Goal: Navigation & Orientation: Find specific page/section

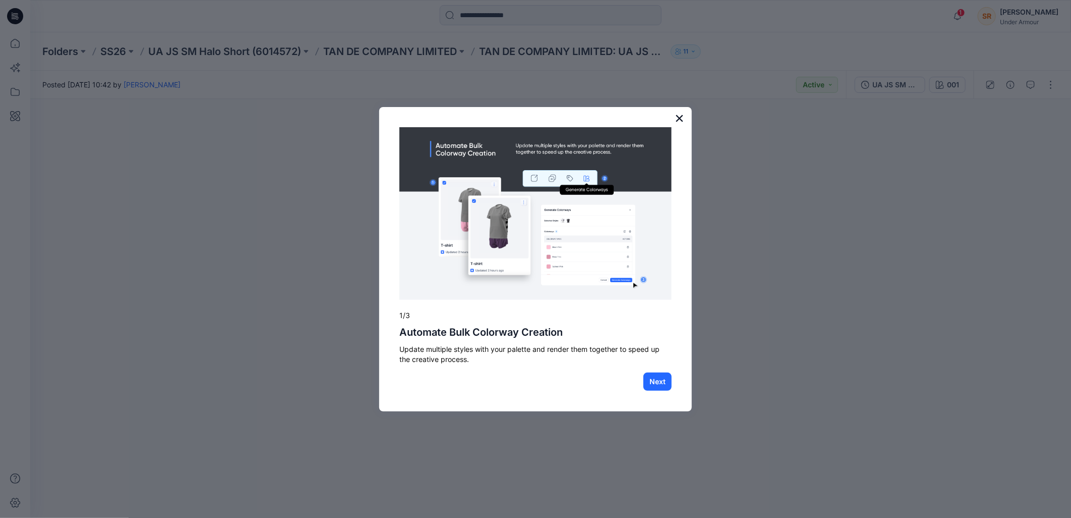
click at [679, 114] on button "×" at bounding box center [680, 118] width 10 height 16
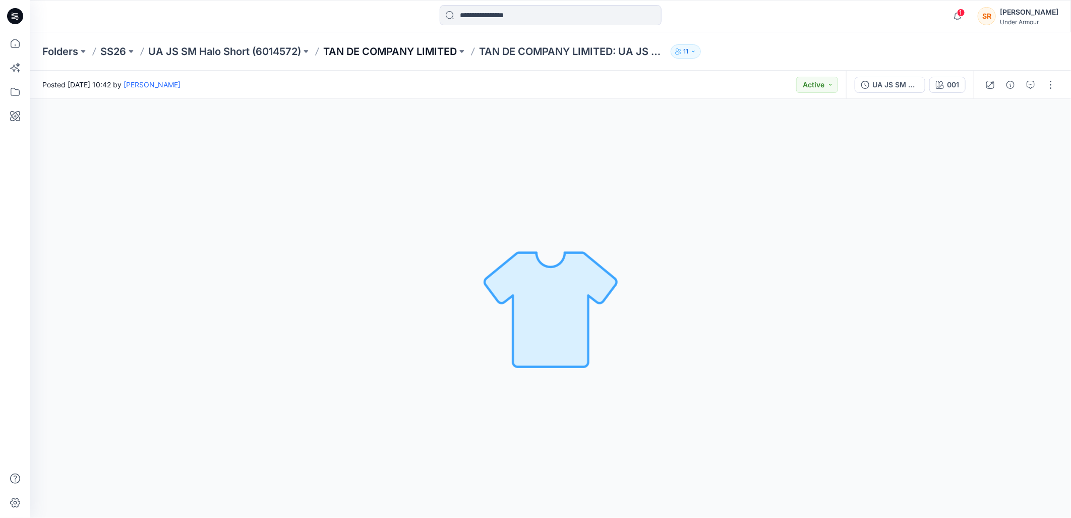
click at [446, 47] on p "TAN DE COMPANY LIMITED" at bounding box center [390, 51] width 134 height 14
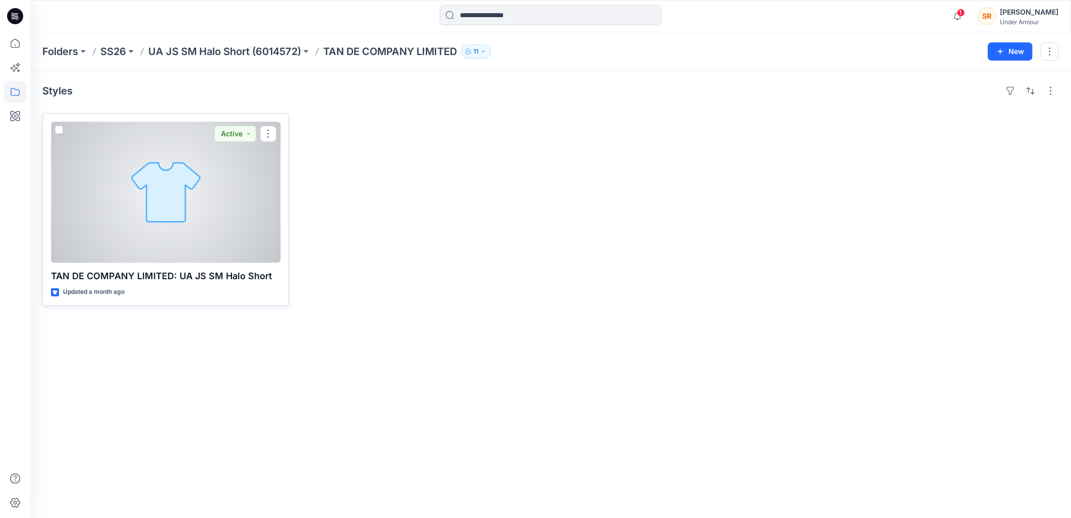
click at [249, 200] on div at bounding box center [166, 192] width 230 height 141
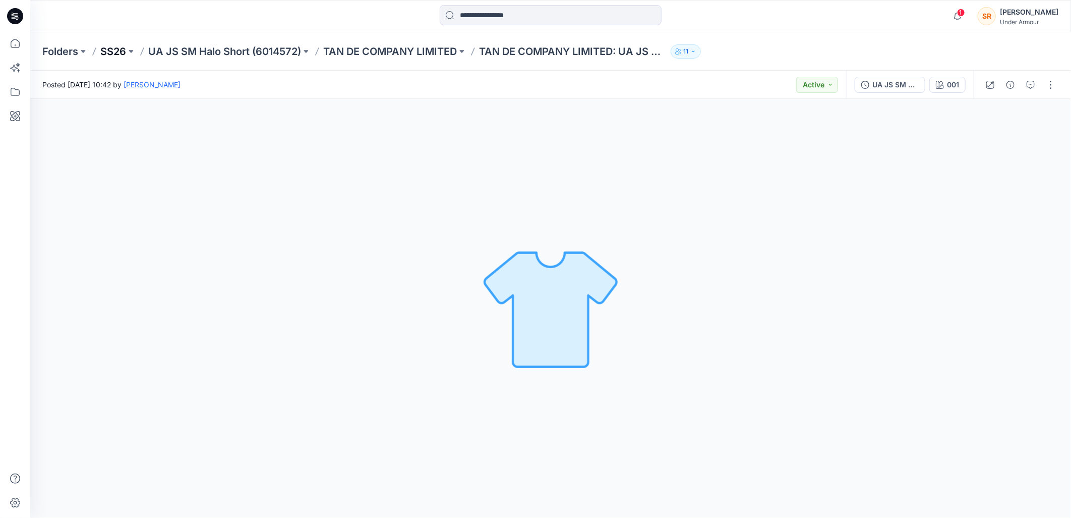
click at [113, 54] on p "SS26" at bounding box center [113, 51] width 26 height 14
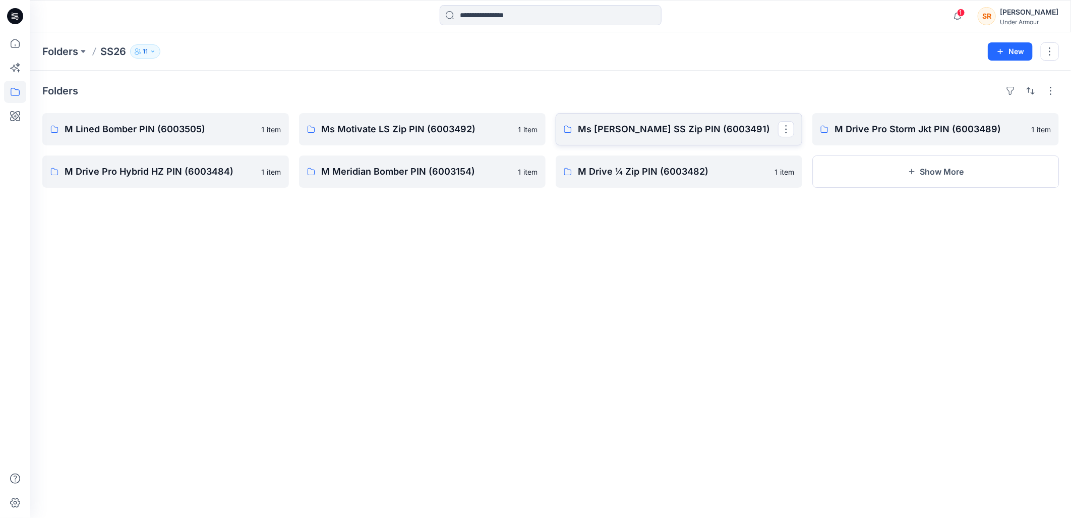
click at [621, 118] on link "Ms [PERSON_NAME] SS Zip PIN (6003491)" at bounding box center [679, 129] width 247 height 32
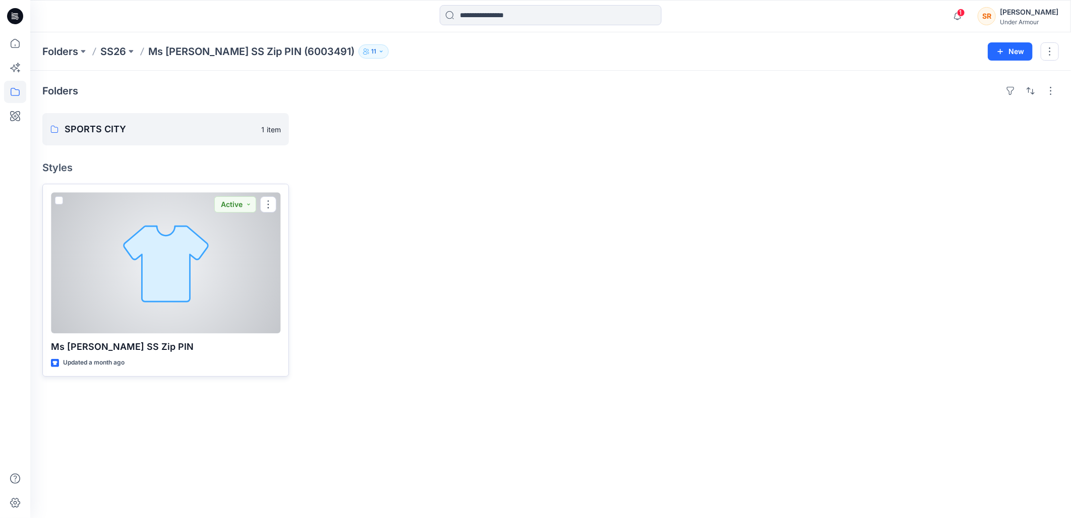
click at [95, 314] on div at bounding box center [166, 262] width 230 height 141
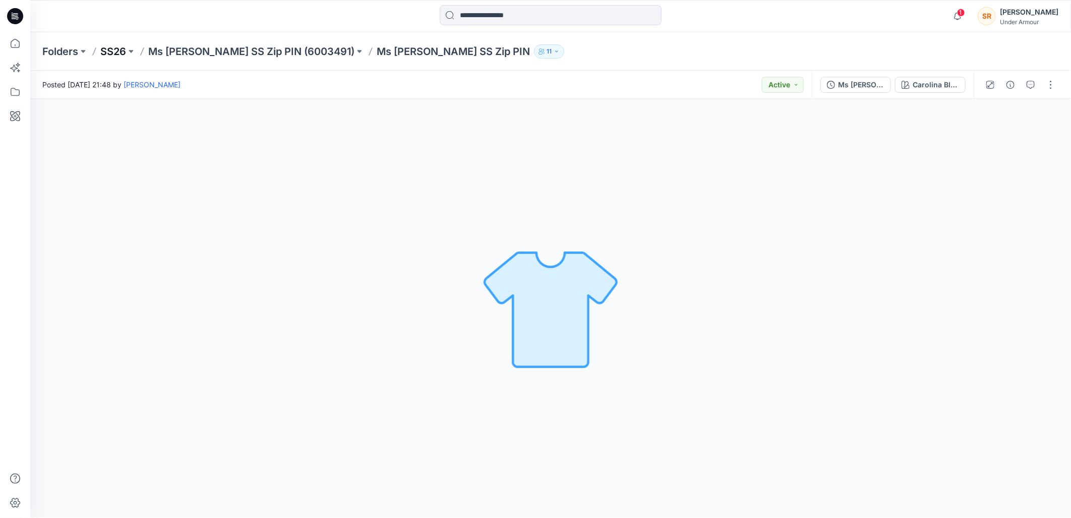
click at [107, 48] on p "SS26" at bounding box center [113, 51] width 26 height 14
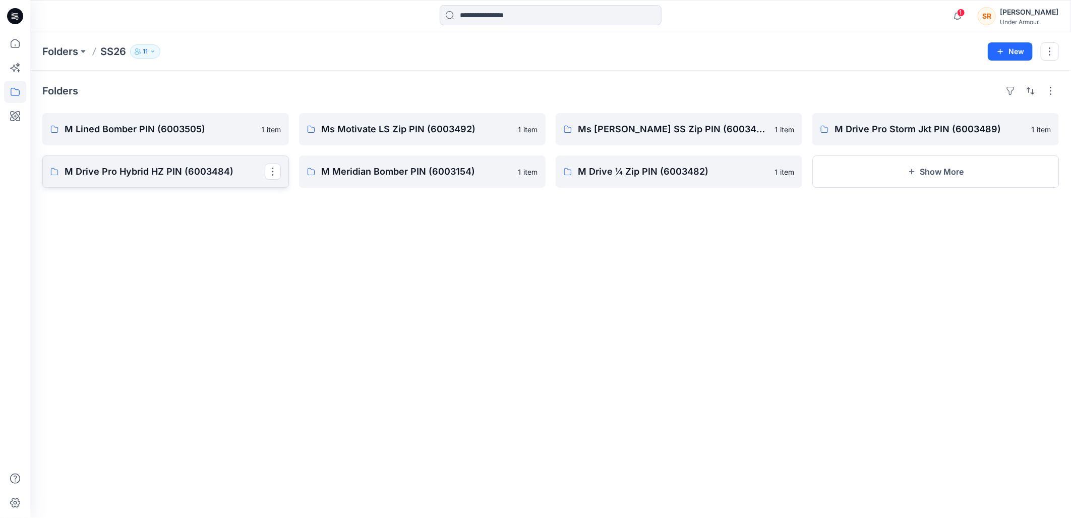
click at [187, 177] on p "M Drive Pro Hybrid HZ PIN (6003484)" at bounding box center [165, 171] width 200 height 14
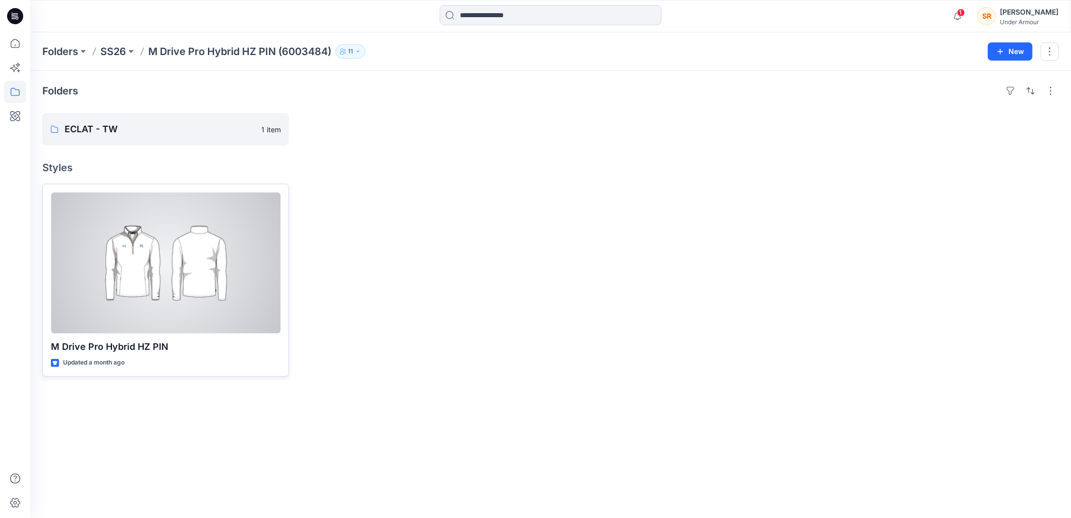
click at [197, 238] on div at bounding box center [166, 262] width 230 height 141
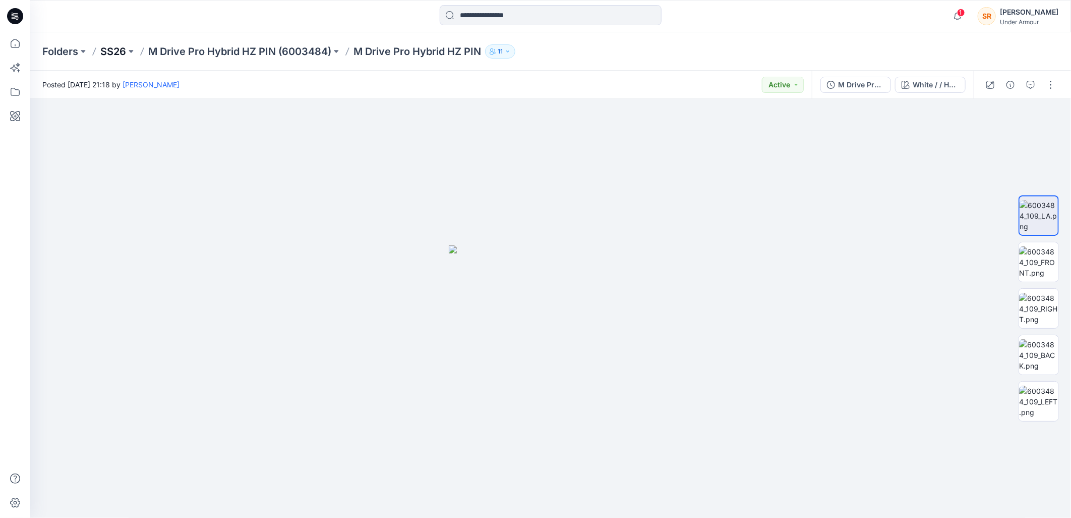
click at [107, 51] on p "SS26" at bounding box center [113, 51] width 26 height 14
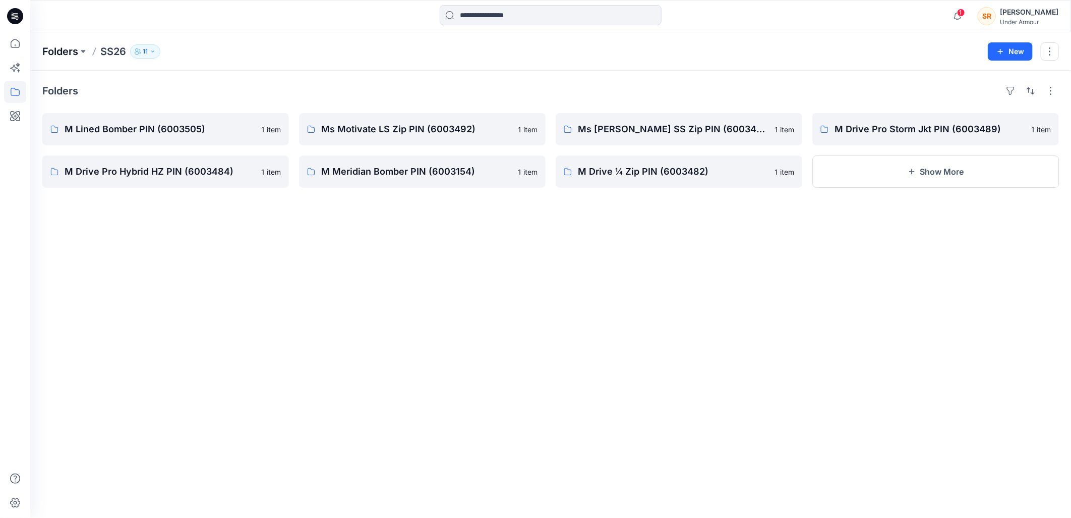
click at [63, 51] on p "Folders" at bounding box center [60, 51] width 36 height 14
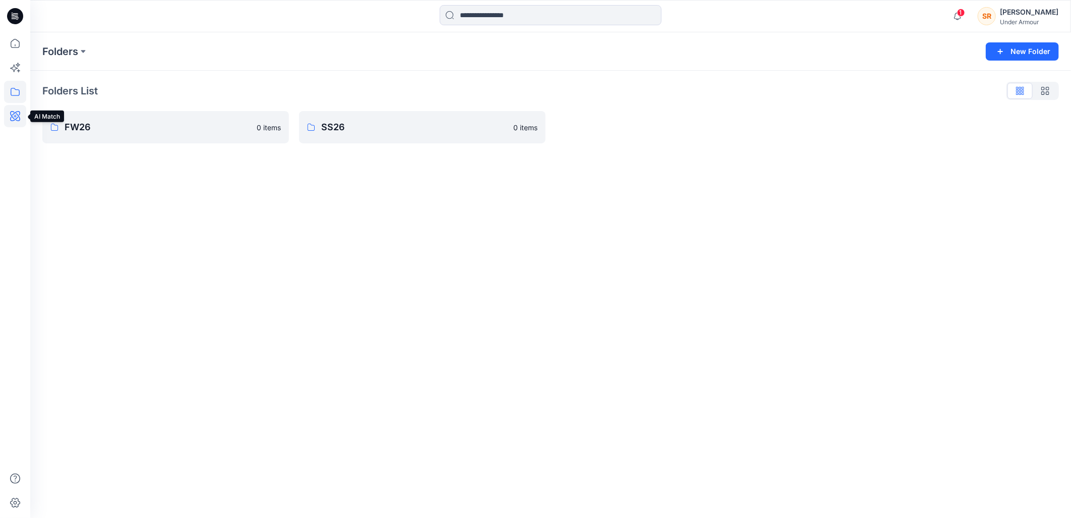
click at [11, 115] on icon at bounding box center [15, 116] width 10 height 10
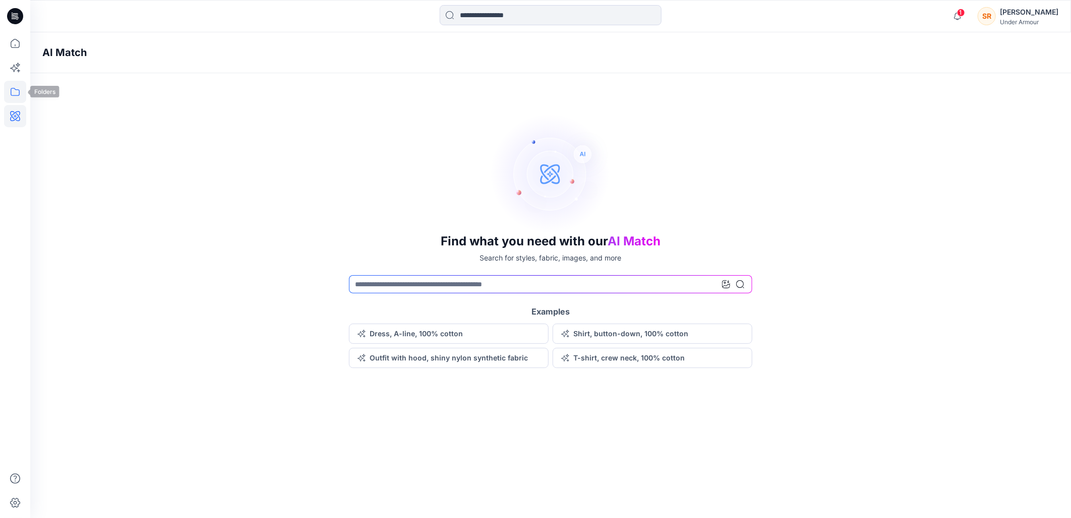
click at [13, 94] on icon at bounding box center [15, 92] width 22 height 22
click at [86, 104] on div at bounding box center [95, 99] width 115 height 20
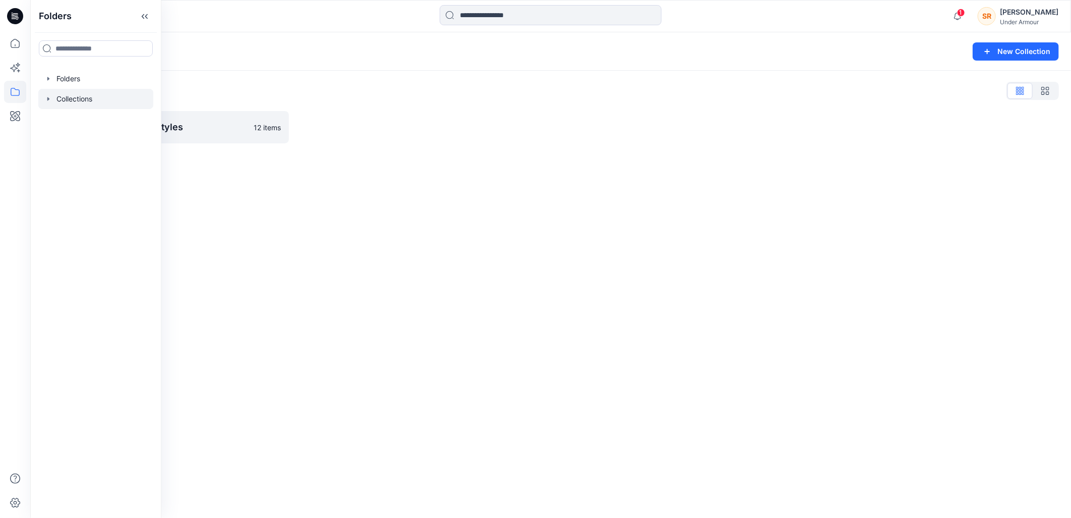
click at [251, 206] on div "Collections New Collection Collections List Colorway generated styles 12 items" at bounding box center [550, 274] width 1041 height 485
click at [154, 123] on p "Colorway generated styles" at bounding box center [165, 127] width 200 height 14
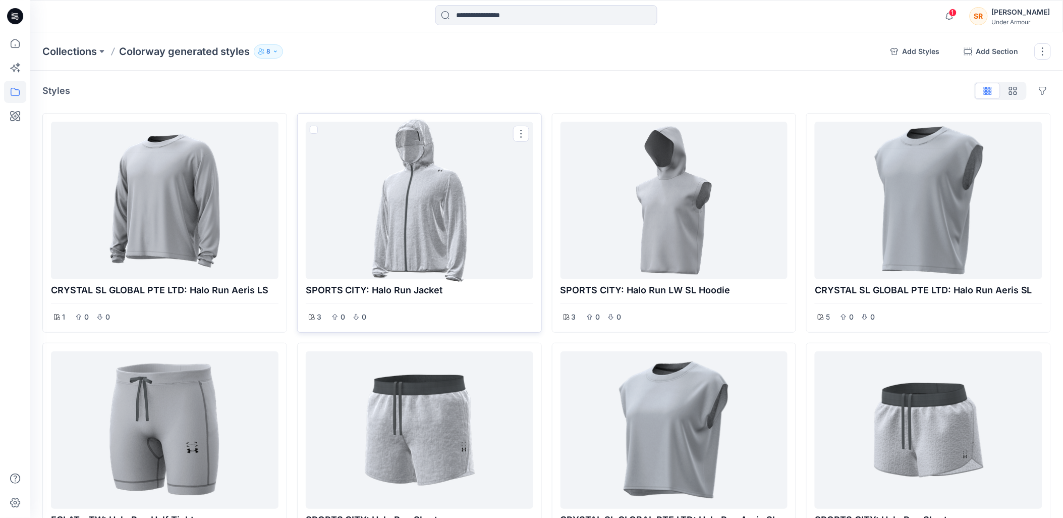
click at [398, 243] on div at bounding box center [419, 200] width 219 height 149
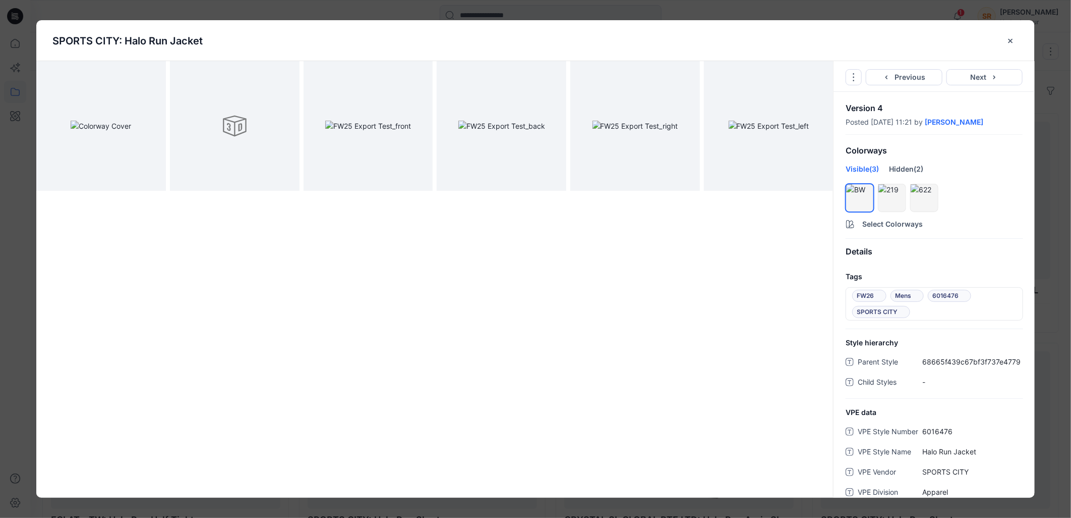
scroll to position [168, 0]
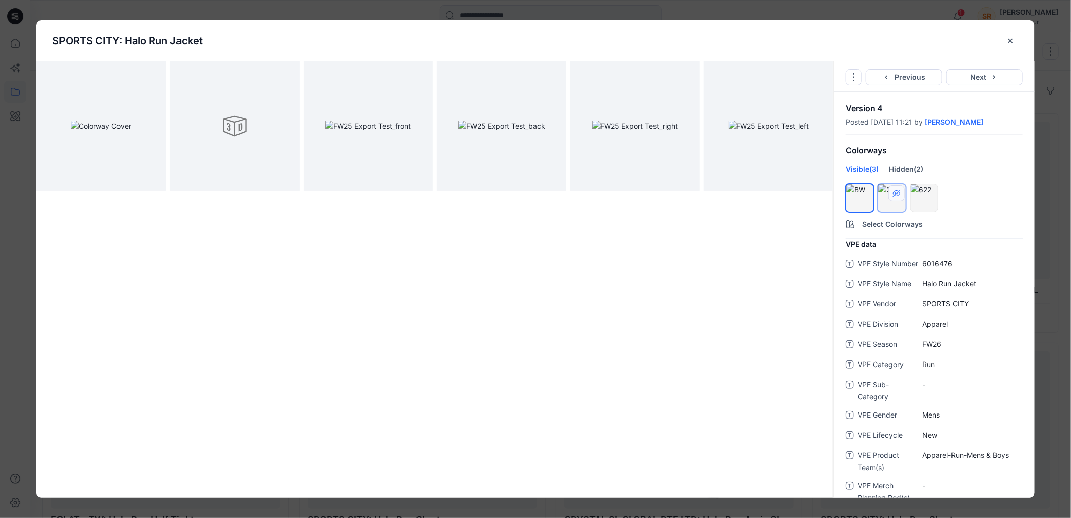
click at [891, 189] on button "hide/show colorway" at bounding box center [897, 193] width 16 height 16
click at [894, 195] on div at bounding box center [892, 189] width 27 height 11
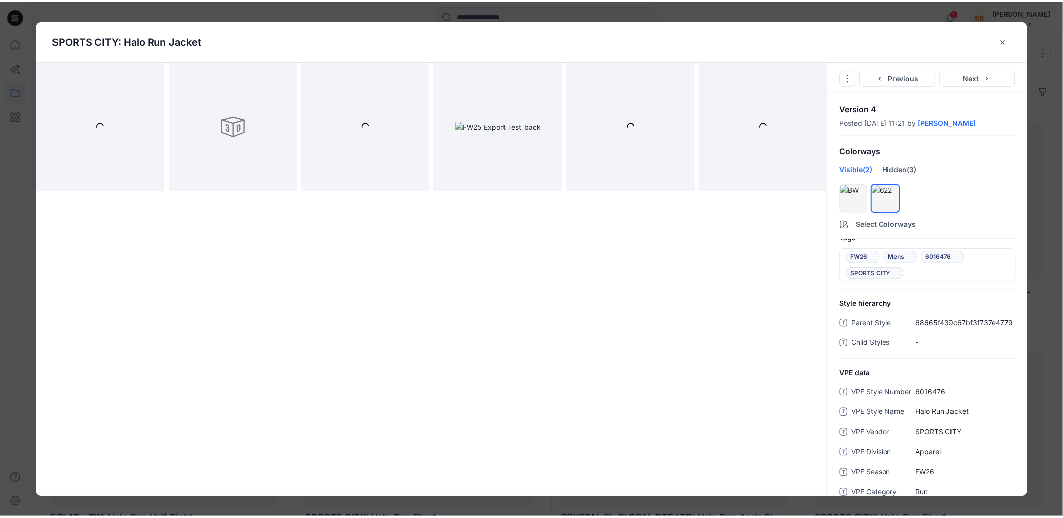
scroll to position [0, 0]
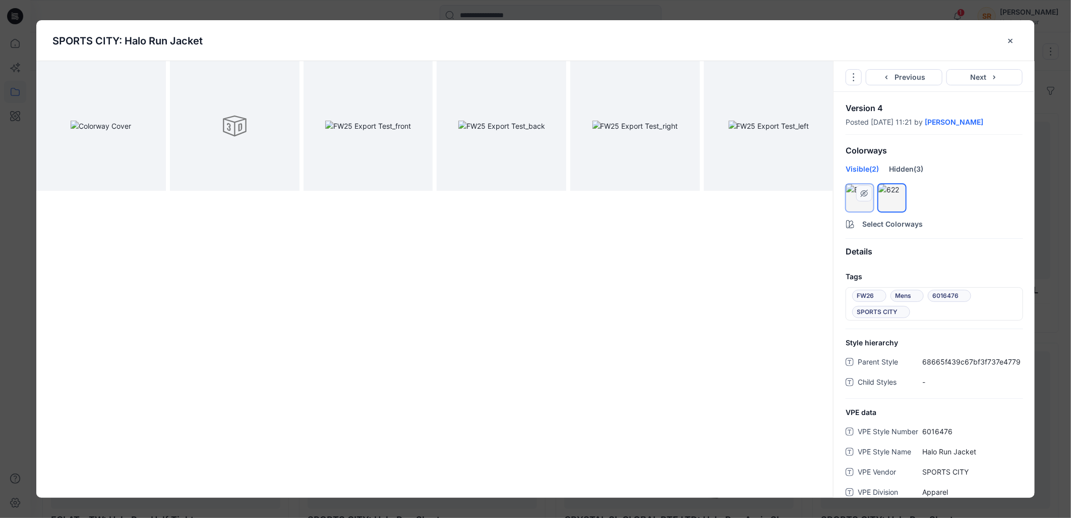
click at [857, 200] on div at bounding box center [865, 193] width 16 height 16
click at [641, 122] on img at bounding box center [636, 126] width 86 height 11
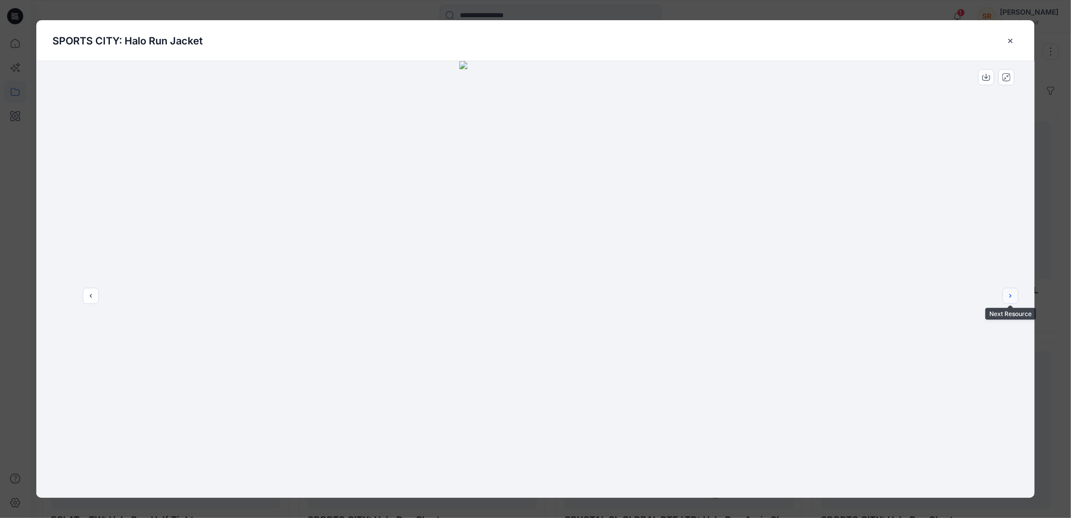
click at [1009, 299] on icon "next" at bounding box center [1011, 296] width 8 height 8
click at [1006, 39] on button "close-btn" at bounding box center [1011, 41] width 16 height 16
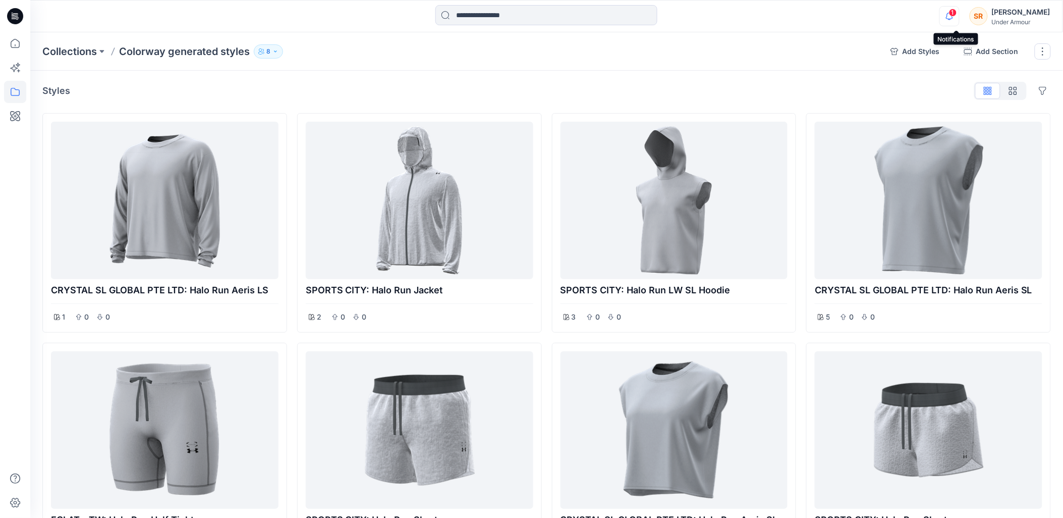
click at [955, 15] on icon "button" at bounding box center [949, 16] width 19 height 20
